Goal: Task Accomplishment & Management: Complete application form

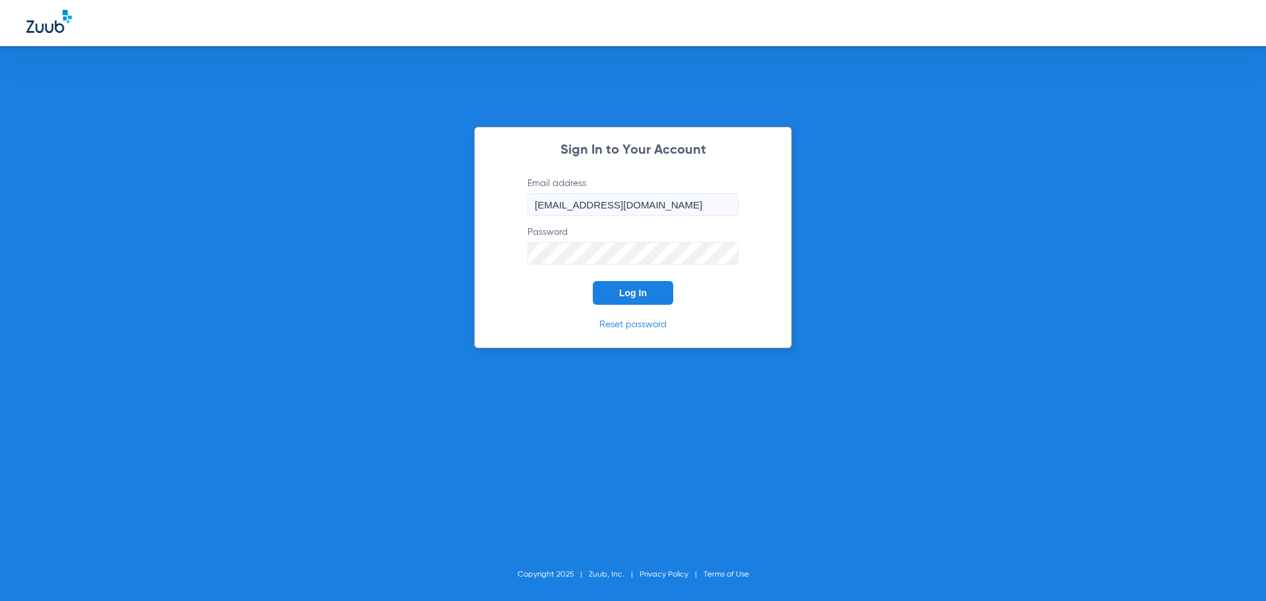
click at [651, 286] on button "Log In" at bounding box center [633, 293] width 80 height 24
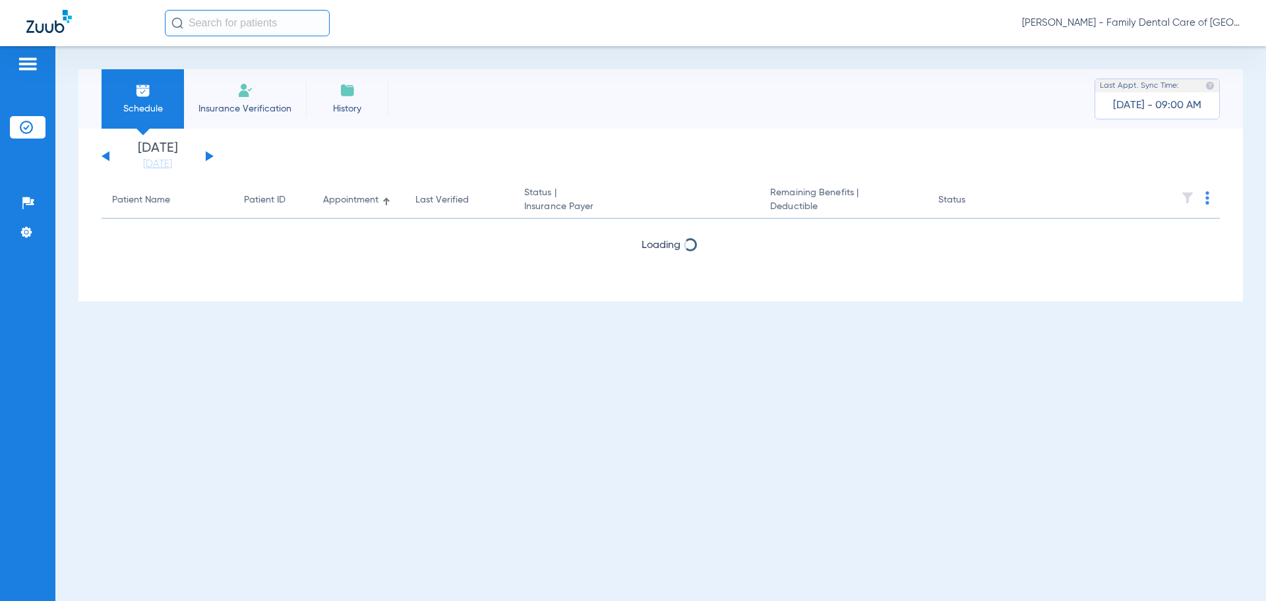
click at [231, 84] on li "Insurance Verification" at bounding box center [245, 98] width 122 height 59
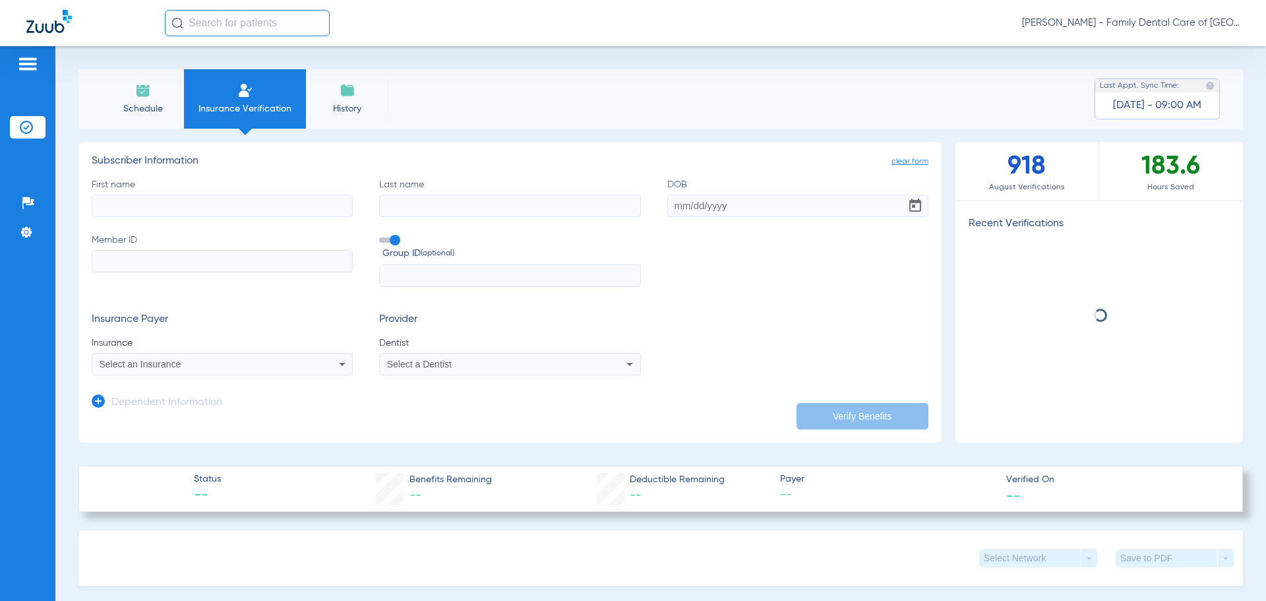
click at [216, 211] on input "First name" at bounding box center [222, 206] width 261 height 22
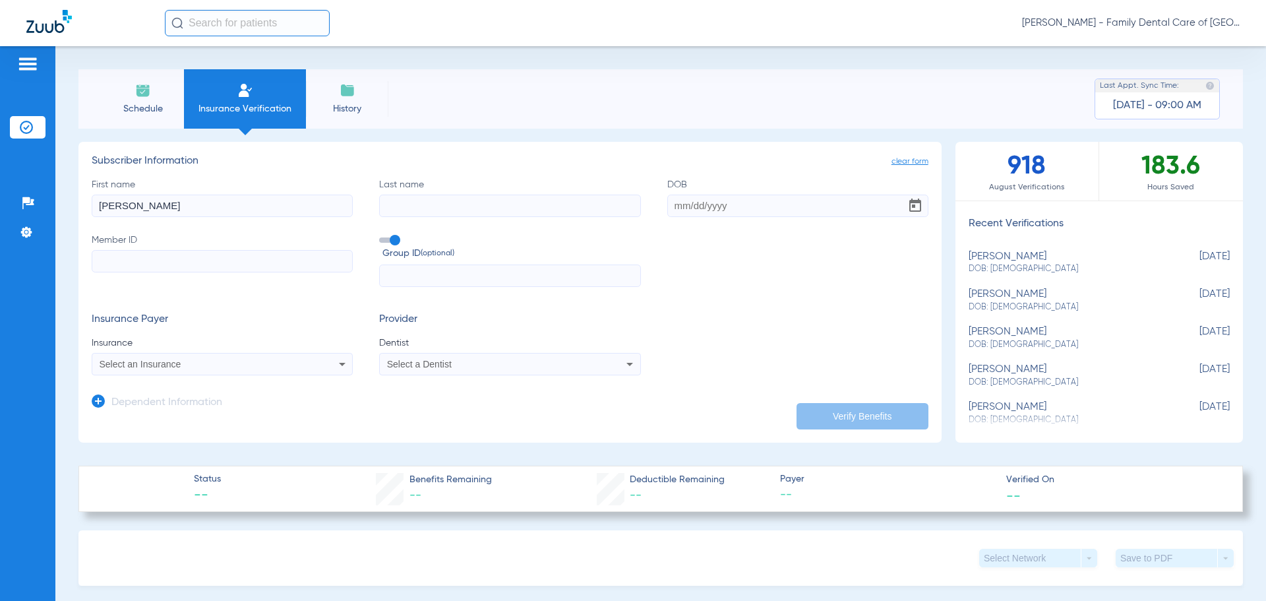
type input "[PERSON_NAME]"
click at [673, 210] on input "DOB Required" at bounding box center [797, 206] width 261 height 22
click at [667, 201] on input "DOB Required" at bounding box center [797, 206] width 261 height 22
type input "[DATE]"
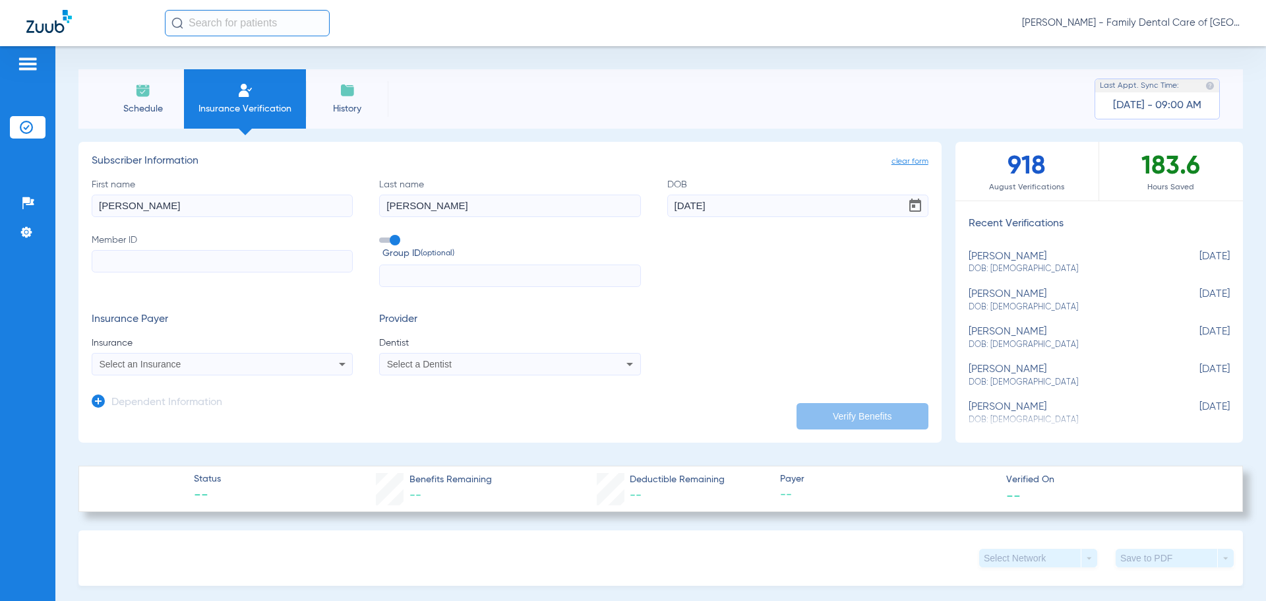
click at [224, 266] on input "Member ID" at bounding box center [222, 261] width 261 height 22
click at [224, 264] on input "Member ID" at bounding box center [222, 261] width 261 height 22
click at [279, 270] on input "Member ID Required" at bounding box center [222, 261] width 261 height 22
paste input "W279759660"
type input "W279759660"
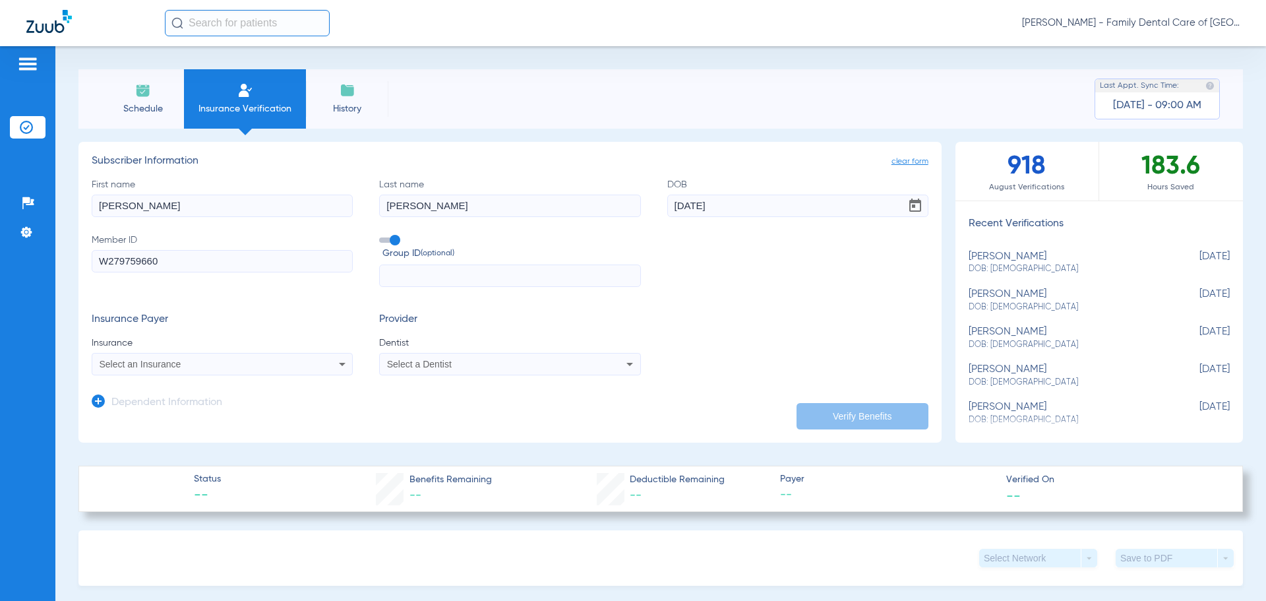
click at [206, 365] on div "Select an Insurance" at bounding box center [198, 363] width 197 height 9
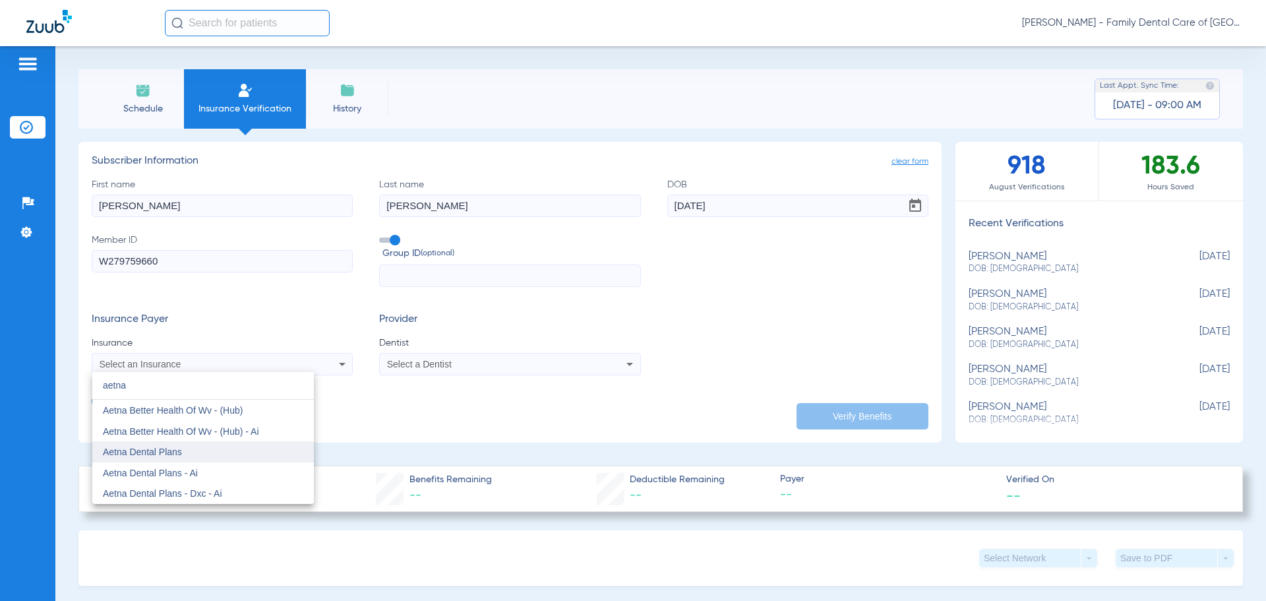
type input "aetna"
click at [178, 450] on span "Aetna Dental Plans" at bounding box center [142, 451] width 79 height 11
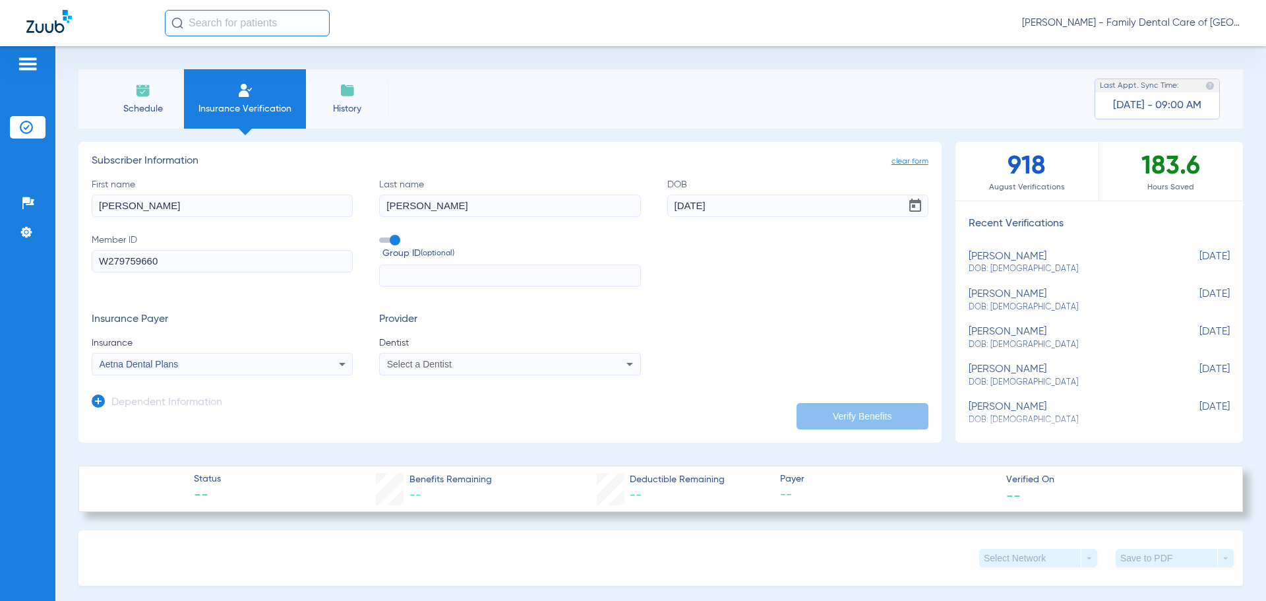
click at [397, 365] on span "Select a Dentist" at bounding box center [419, 364] width 65 height 11
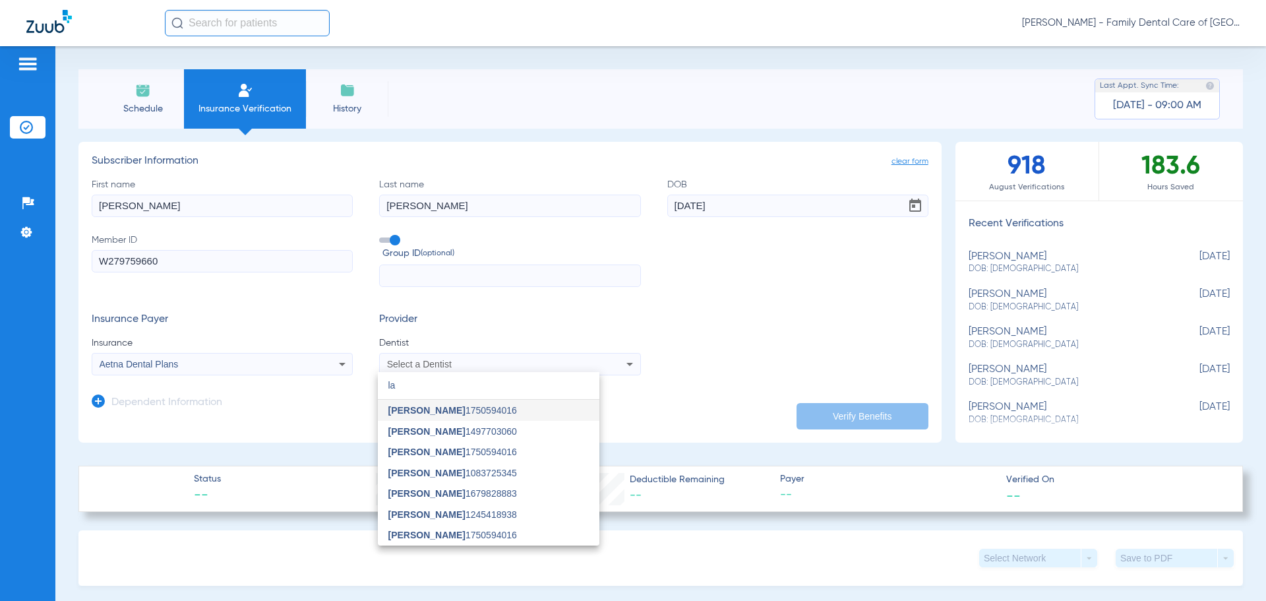
type input "l"
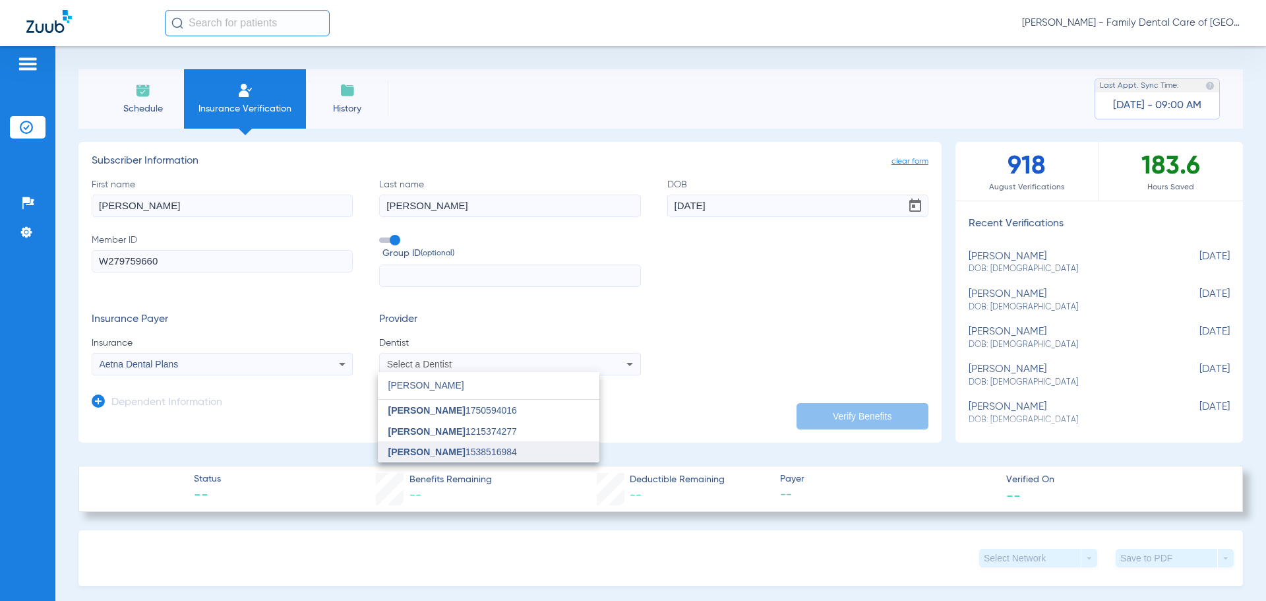
type input "[PERSON_NAME]"
click at [516, 452] on span "[PERSON_NAME] 1538516984" at bounding box center [452, 451] width 129 height 9
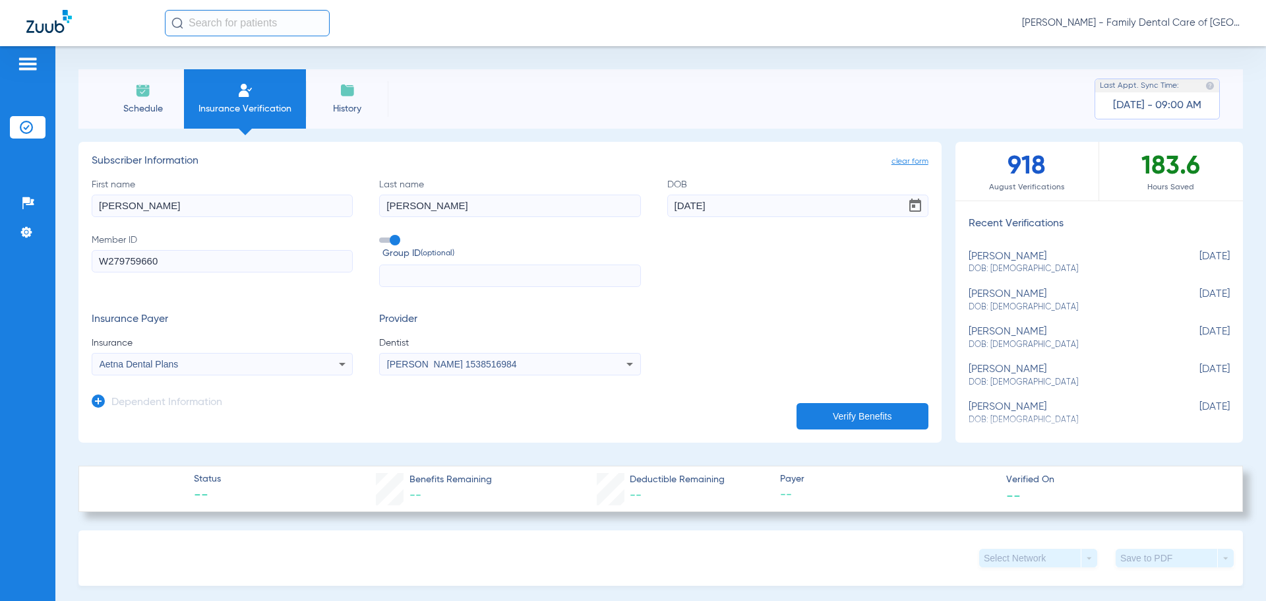
click at [872, 421] on button "Verify Benefits" at bounding box center [863, 416] width 132 height 26
click at [788, 340] on div "Insurance Payer Insurance Aetna Dental Plans Provider Dentist [PERSON_NAME] 153…" at bounding box center [510, 344] width 837 height 62
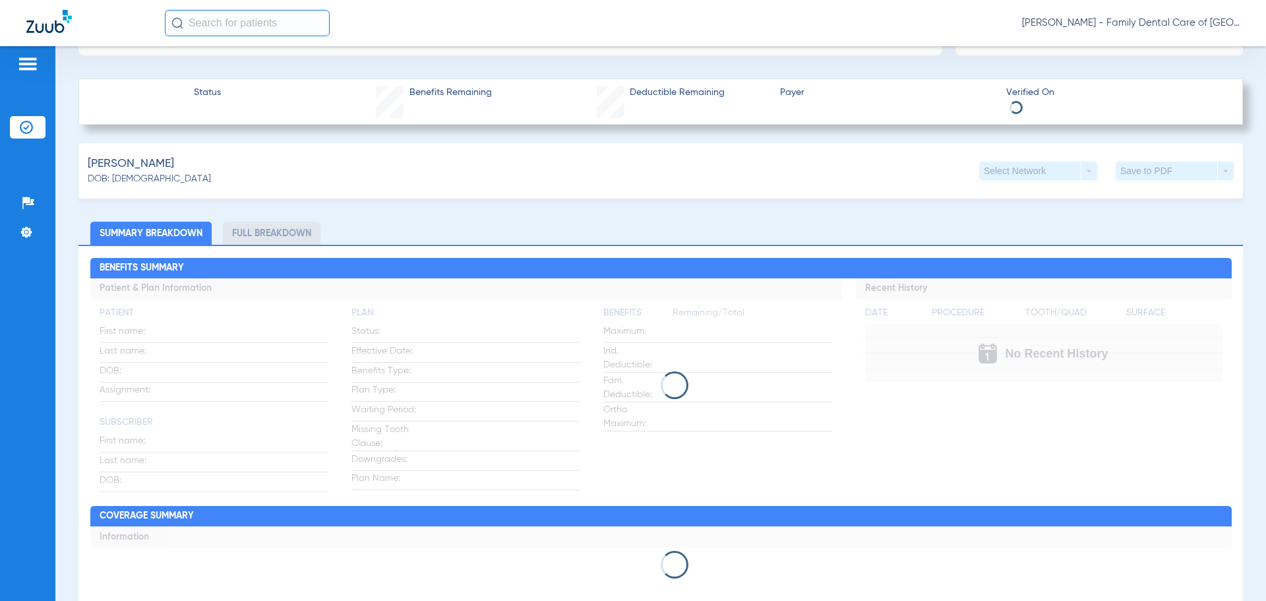
scroll to position [396, 0]
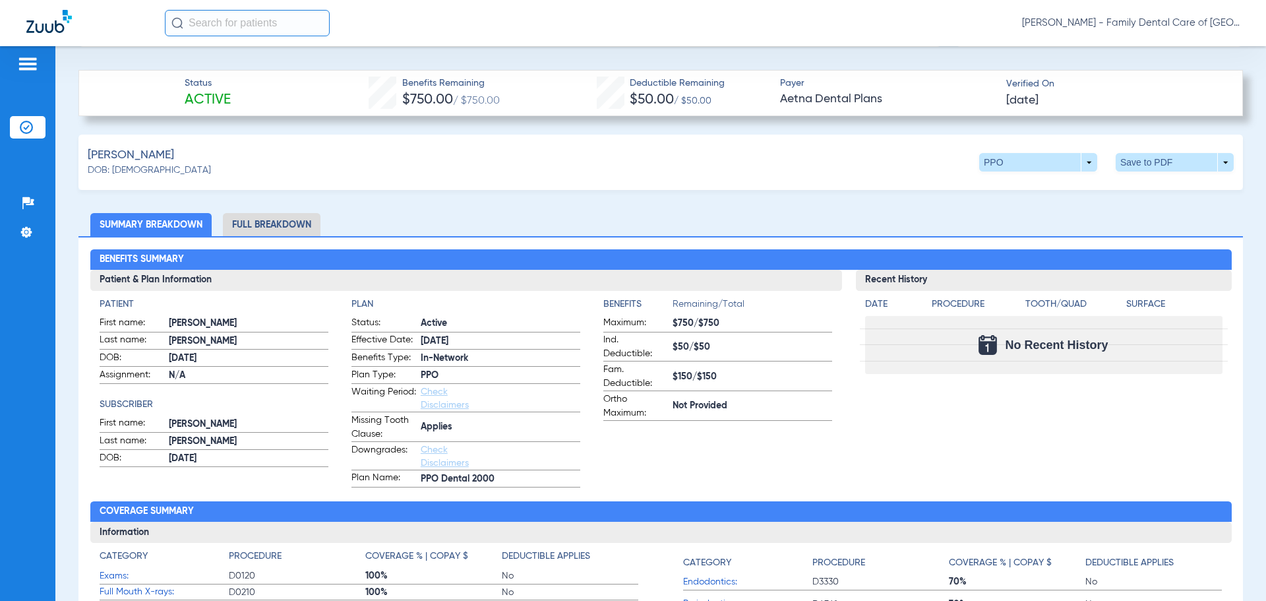
click at [710, 442] on app-benefits-information "Benefits Remaining/Total Maximum: $750/$750 Ind. Deductible: $50/$50 Fam. Deduc…" at bounding box center [717, 392] width 229 height 190
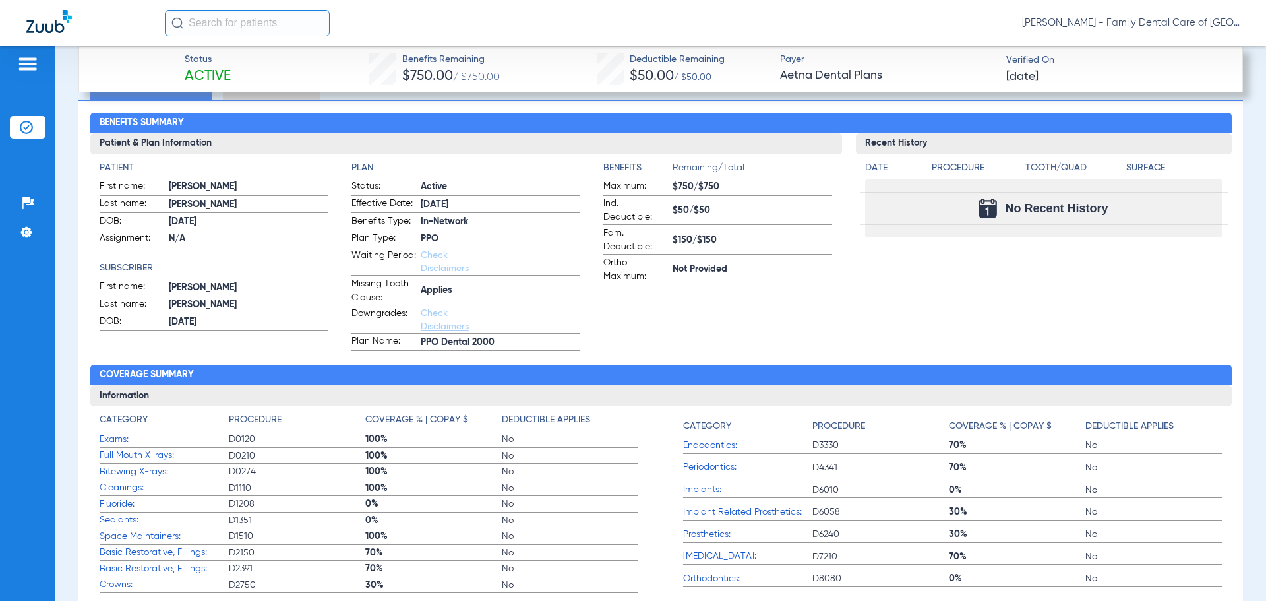
scroll to position [594, 0]
